Goal: Find specific page/section: Find specific page/section

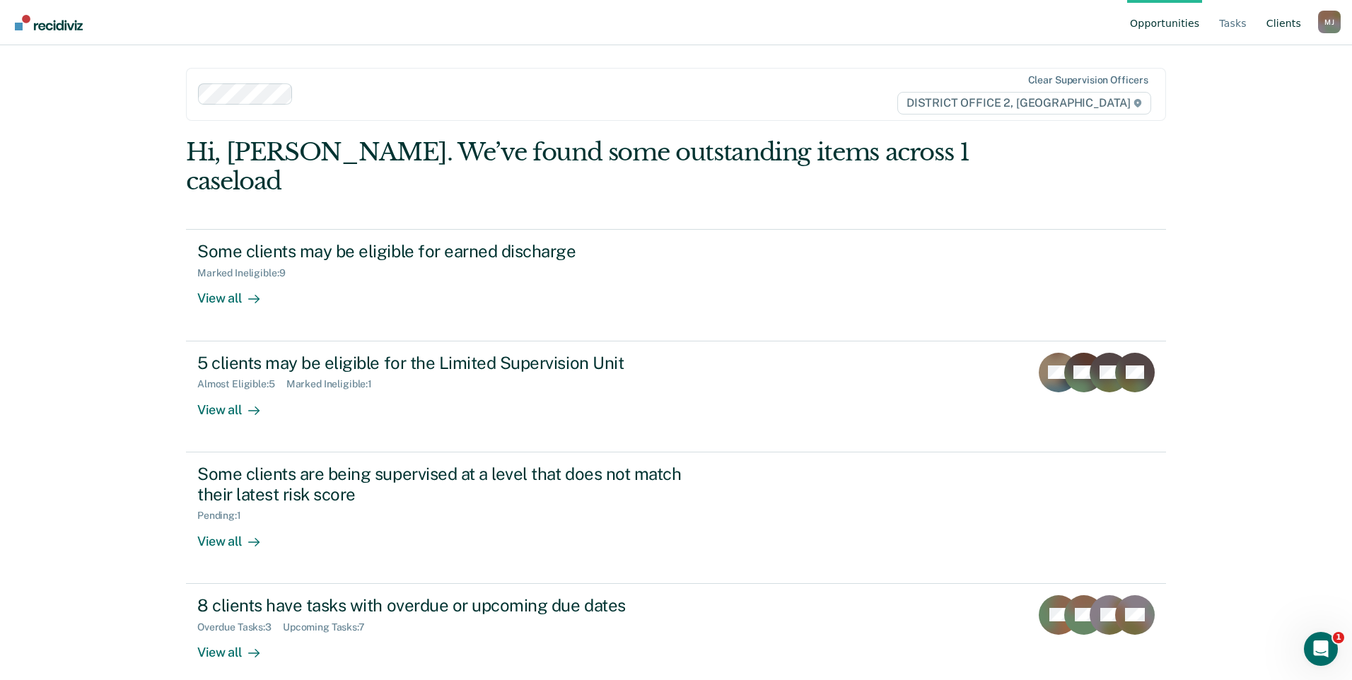
click at [1283, 23] on link "Client s" at bounding box center [1284, 22] width 40 height 45
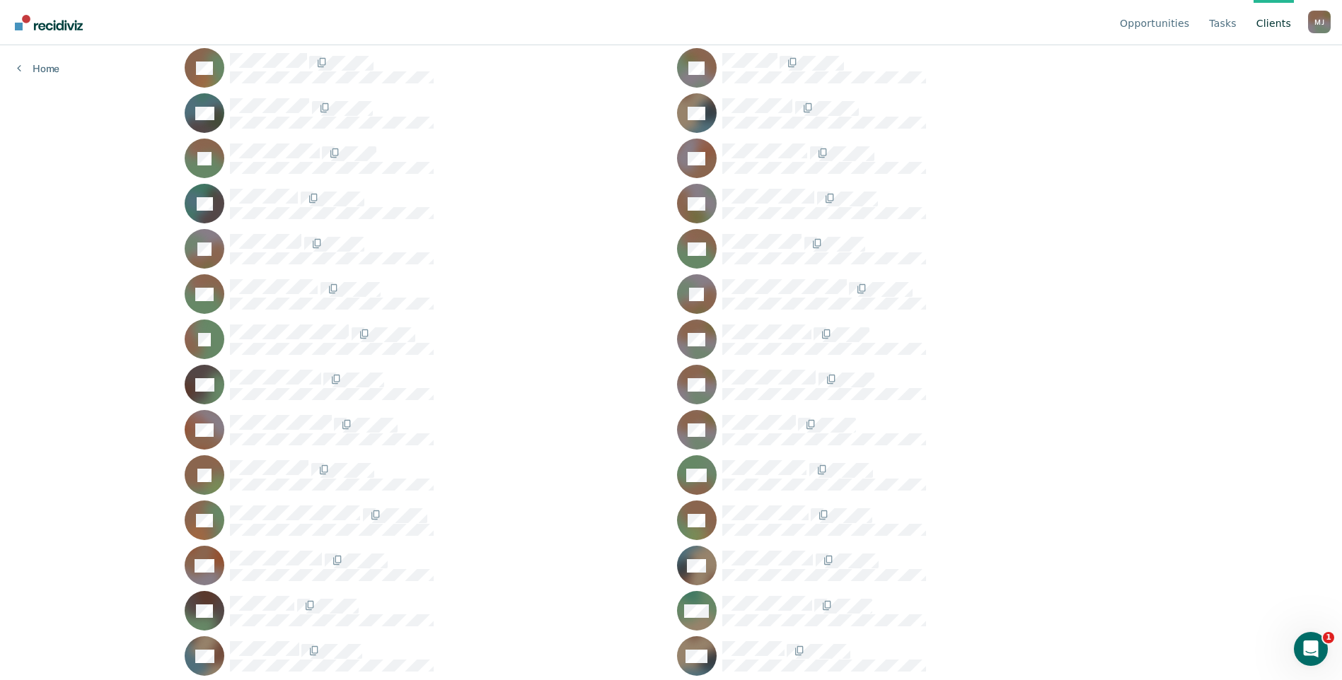
scroll to position [675, 0]
